Goal: Task Accomplishment & Management: Use online tool/utility

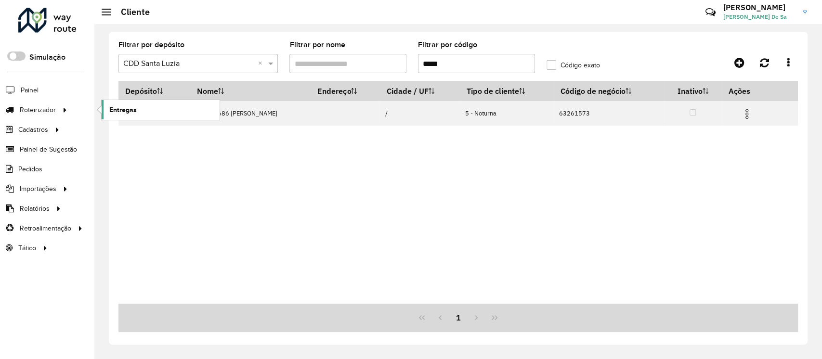
click at [125, 114] on span "Entregas" at bounding box center [122, 110] width 27 height 10
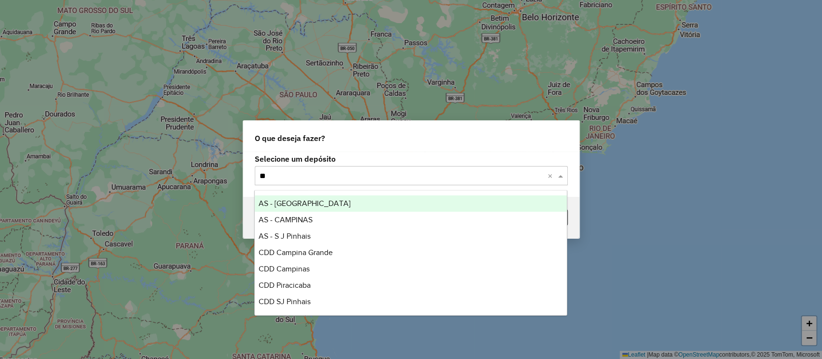
type input "***"
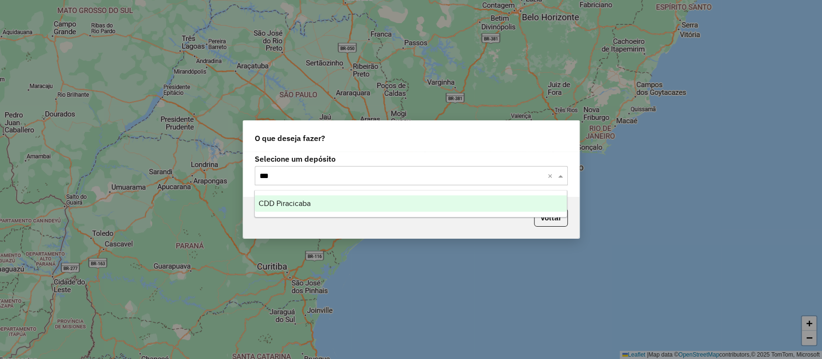
click at [317, 205] on div "CDD Piracicaba" at bounding box center [411, 204] width 312 height 16
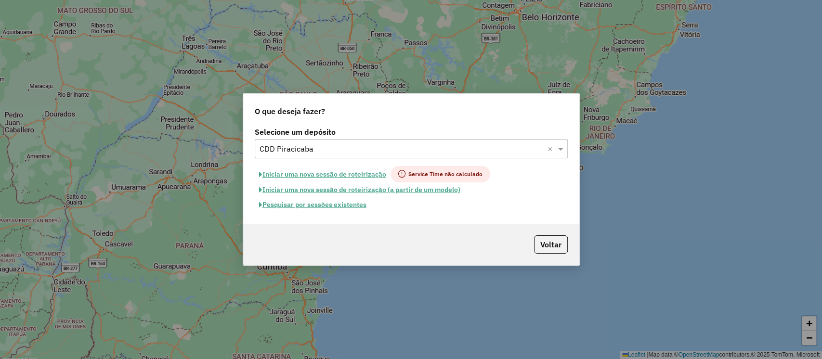
click at [333, 202] on button "Pesquisar por sessões existentes" at bounding box center [313, 205] width 116 height 15
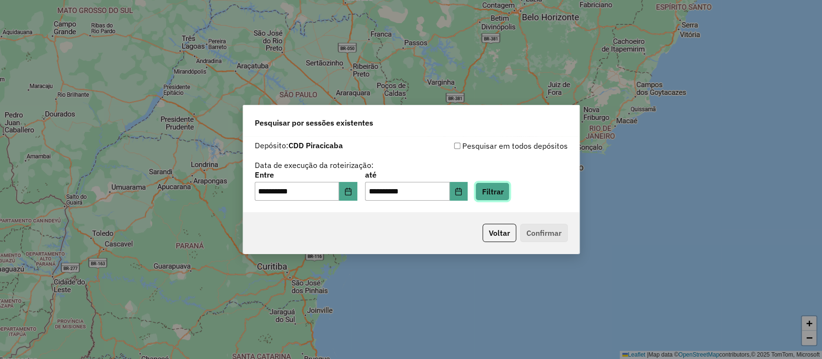
click at [510, 196] on button "Filtrar" at bounding box center [492, 192] width 34 height 18
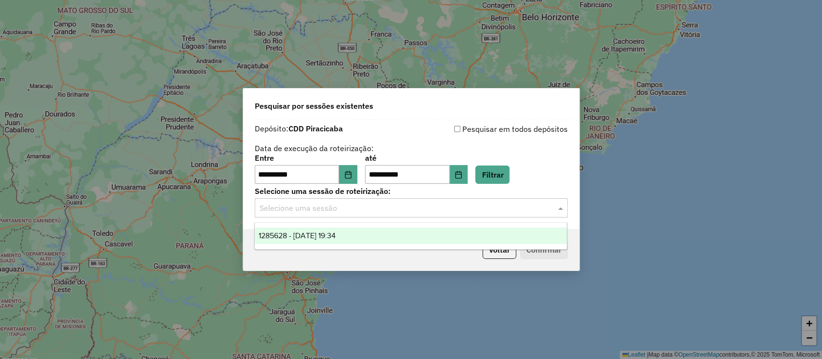
click at [348, 214] on div "Selecione uma sessão" at bounding box center [411, 207] width 313 height 19
click at [340, 229] on div "1285628 - 30/09/2025 19:34" at bounding box center [411, 236] width 312 height 16
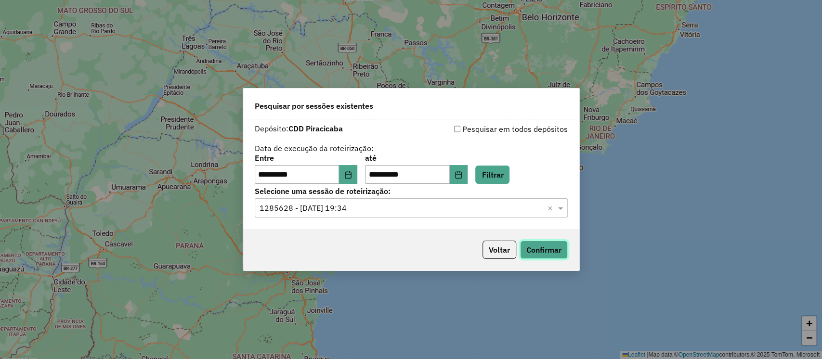
click at [531, 250] on button "Confirmar" at bounding box center [544, 250] width 48 height 18
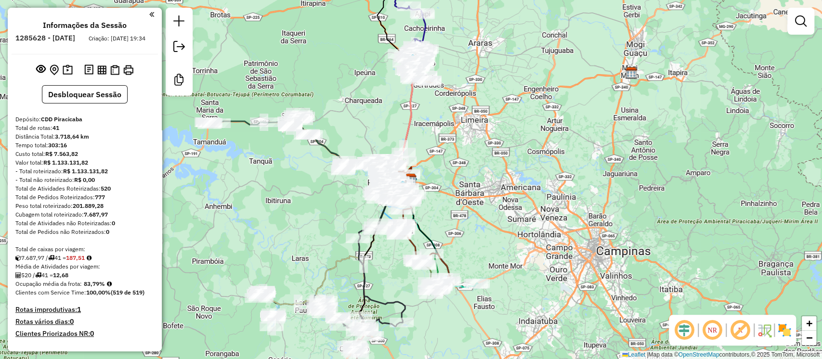
drag, startPoint x: 738, startPoint y: 330, endPoint x: 528, endPoint y: 188, distance: 253.6
click at [737, 331] on em at bounding box center [740, 330] width 23 height 23
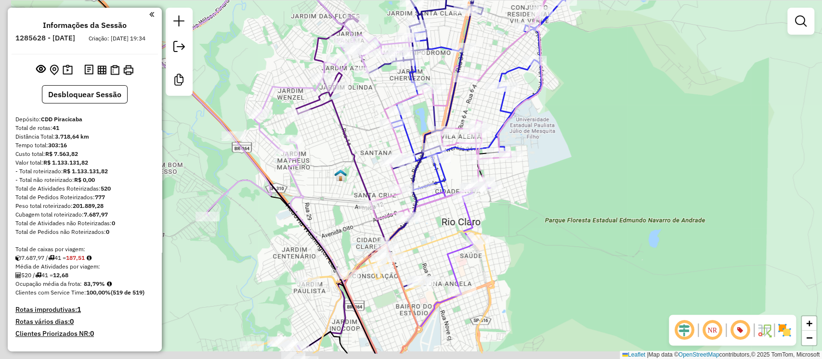
drag, startPoint x: 582, startPoint y: 159, endPoint x: 578, endPoint y: 149, distance: 10.6
click at [585, 154] on div "Janela de atendimento Grade de atendimento Capacidade Transportadoras Veículos …" at bounding box center [411, 179] width 822 height 359
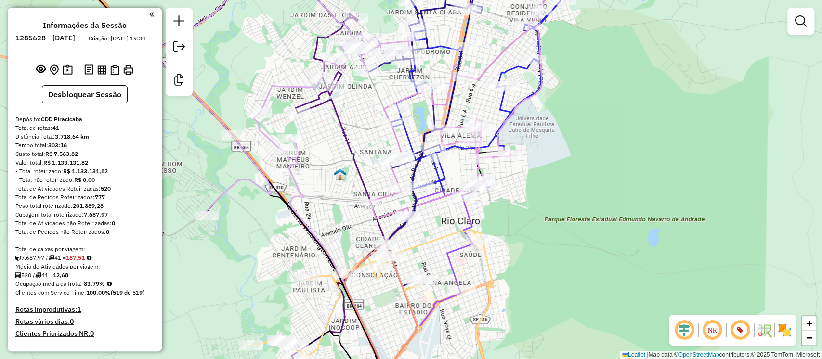
click at [802, 24] on em at bounding box center [801, 21] width 12 height 12
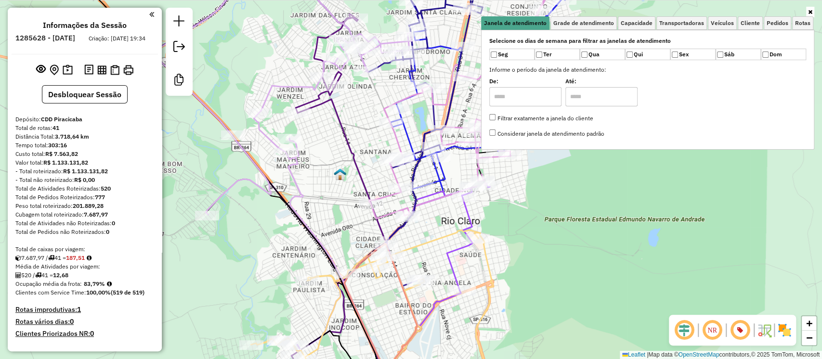
click at [527, 235] on div "Janela de atendimento Grade de atendimento Capacidade Transportadoras Veículos …" at bounding box center [411, 179] width 822 height 359
